Goal: Use online tool/utility

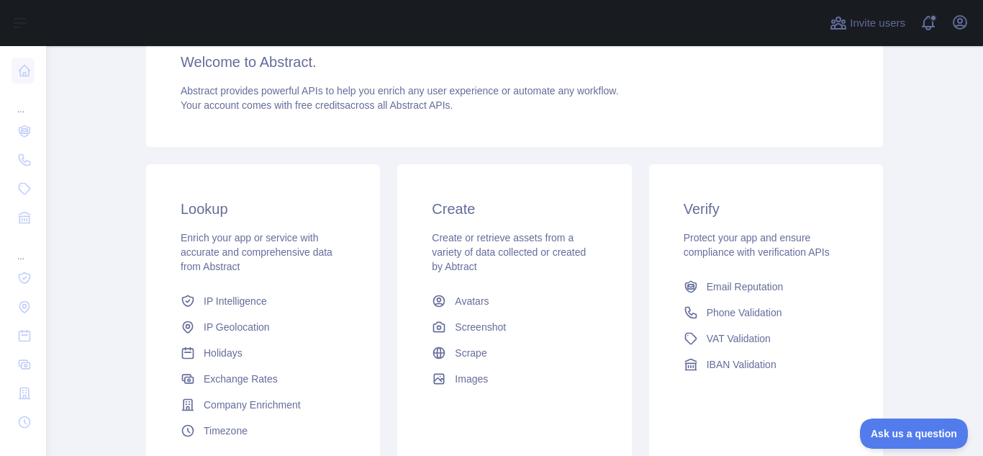
scroll to position [144, 0]
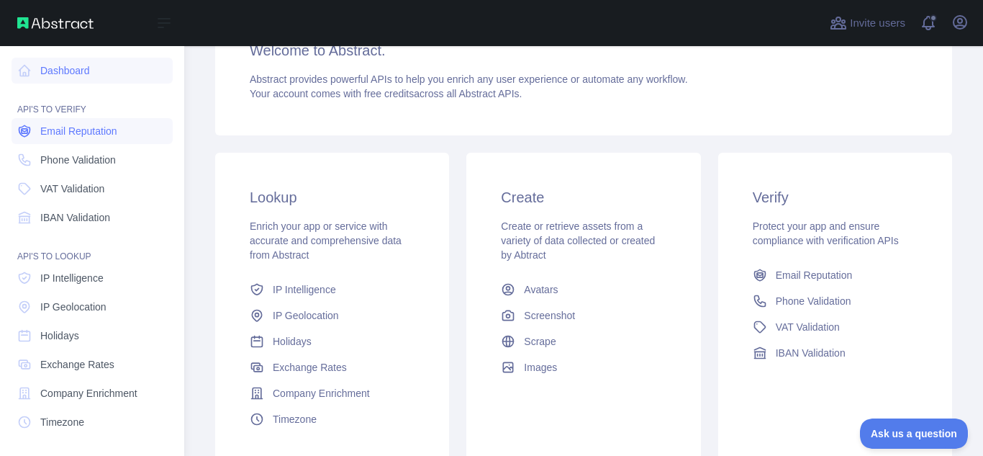
click at [68, 134] on span "Email Reputation" at bounding box center [78, 131] width 77 height 14
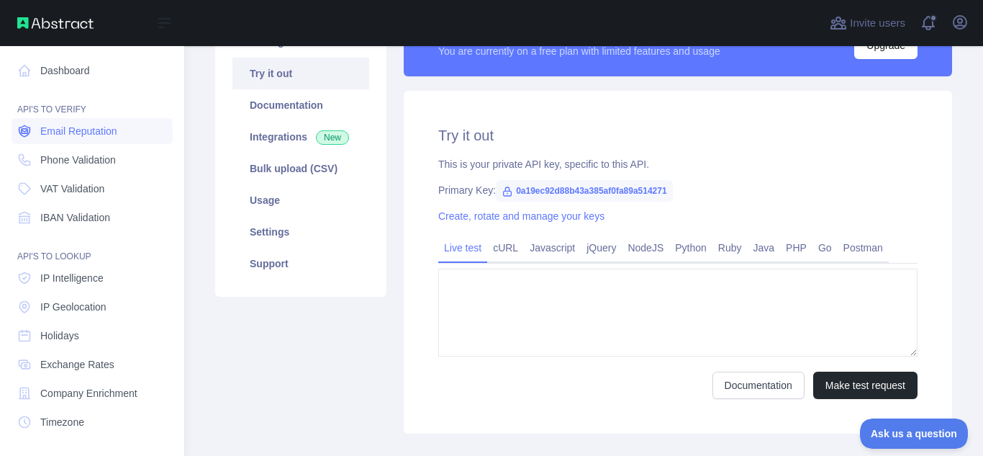
type textarea "**********"
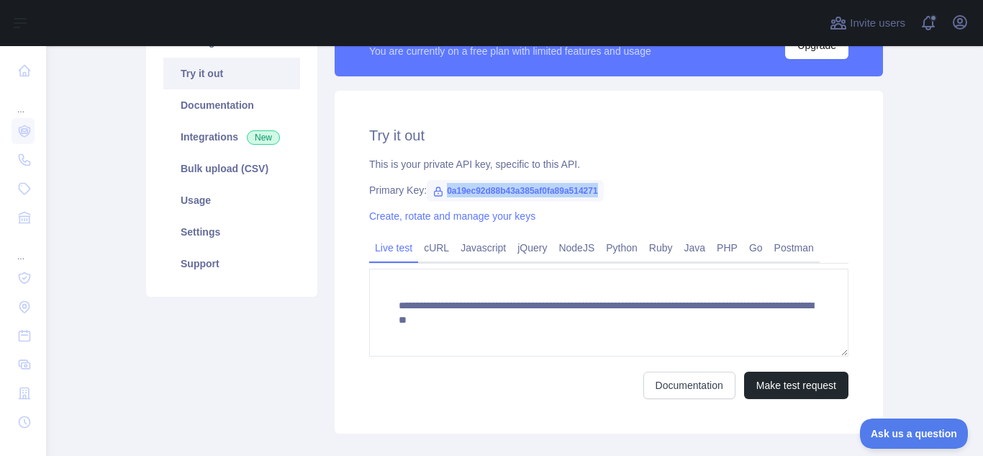
drag, startPoint x: 596, startPoint y: 185, endPoint x: 433, endPoint y: 190, distance: 163.5
click at [433, 190] on span "0a19ec92d88b43a385af0fa89a514271" at bounding box center [515, 191] width 177 height 22
click at [433, 190] on icon at bounding box center [439, 192] width 12 height 12
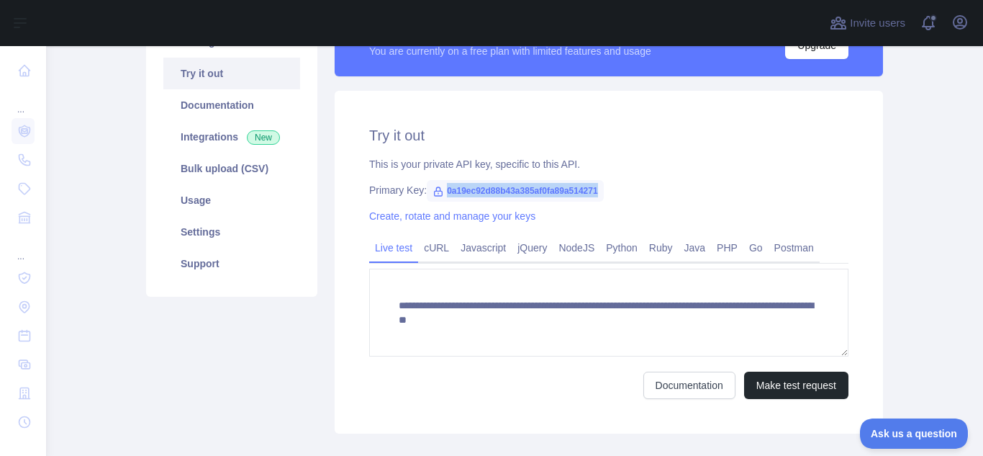
click at [433, 192] on icon at bounding box center [439, 192] width 12 height 12
drag, startPoint x: 591, startPoint y: 179, endPoint x: 286, endPoint y: 86, distance: 319.0
click at [591, 180] on span "0a19ec92d88b43a385af0fa89a514271" at bounding box center [515, 191] width 177 height 22
